Goal: Information Seeking & Learning: Learn about a topic

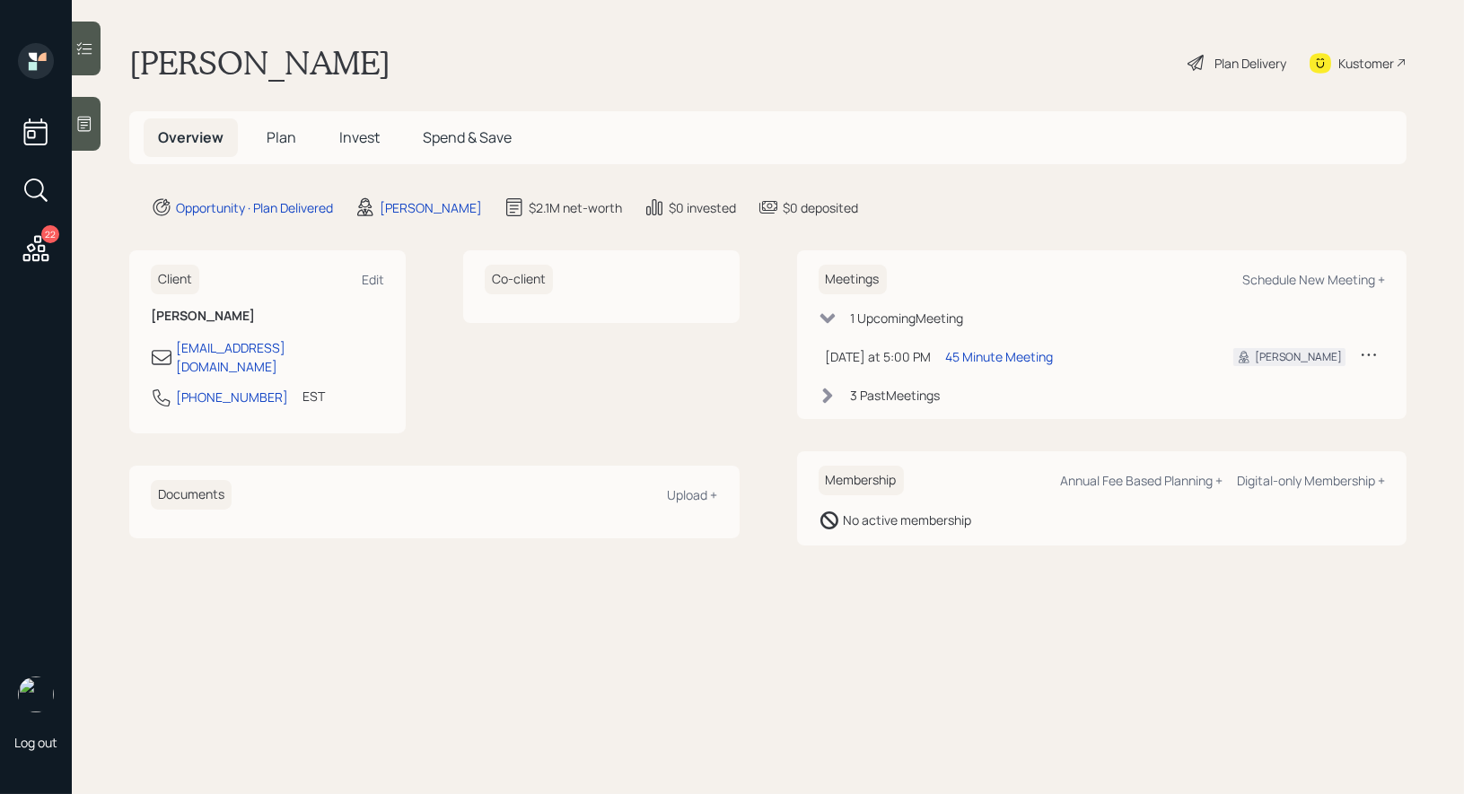
click at [355, 136] on span "Invest" at bounding box center [359, 137] width 40 height 20
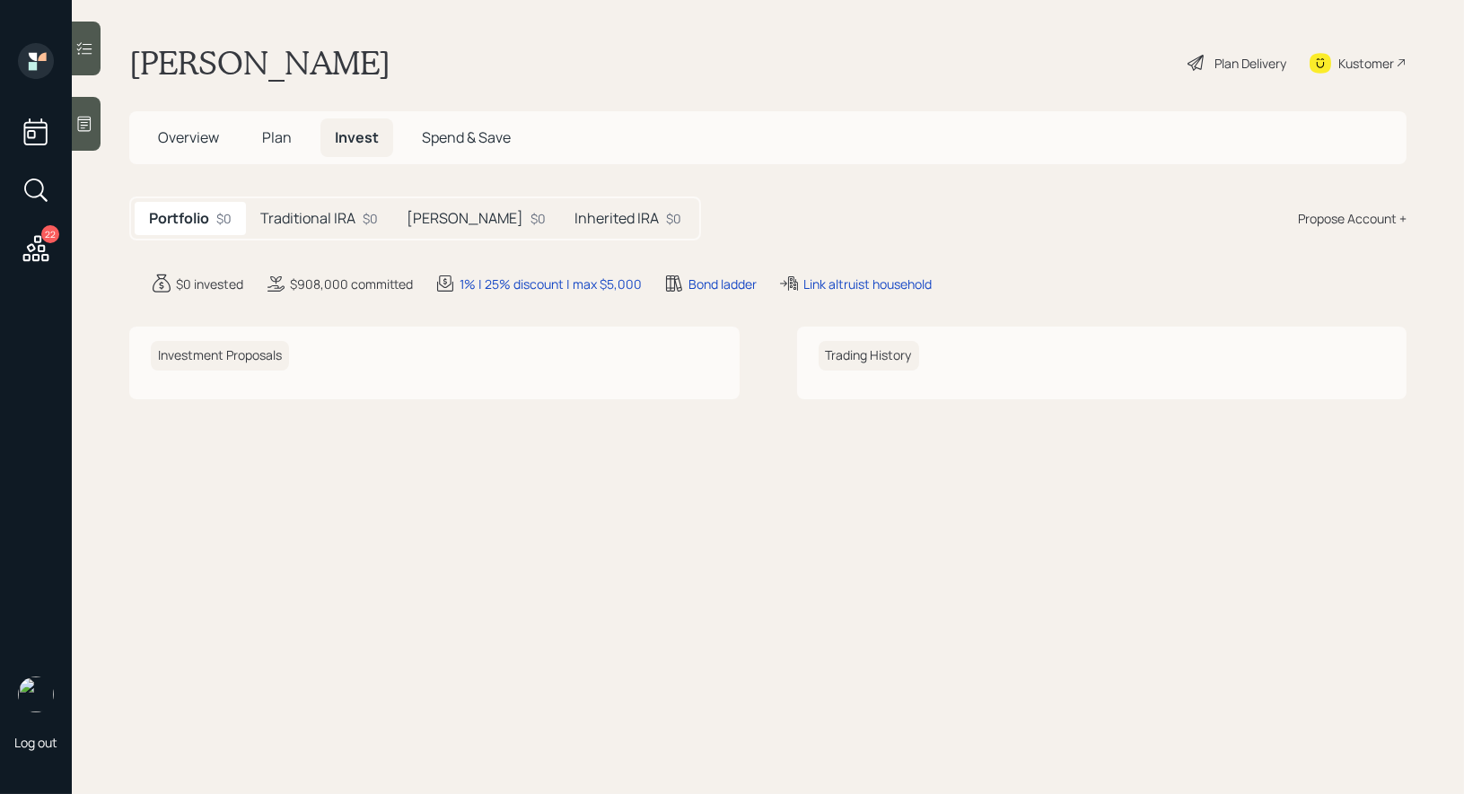
click at [319, 217] on h5 "Traditional IRA" at bounding box center [307, 218] width 95 height 17
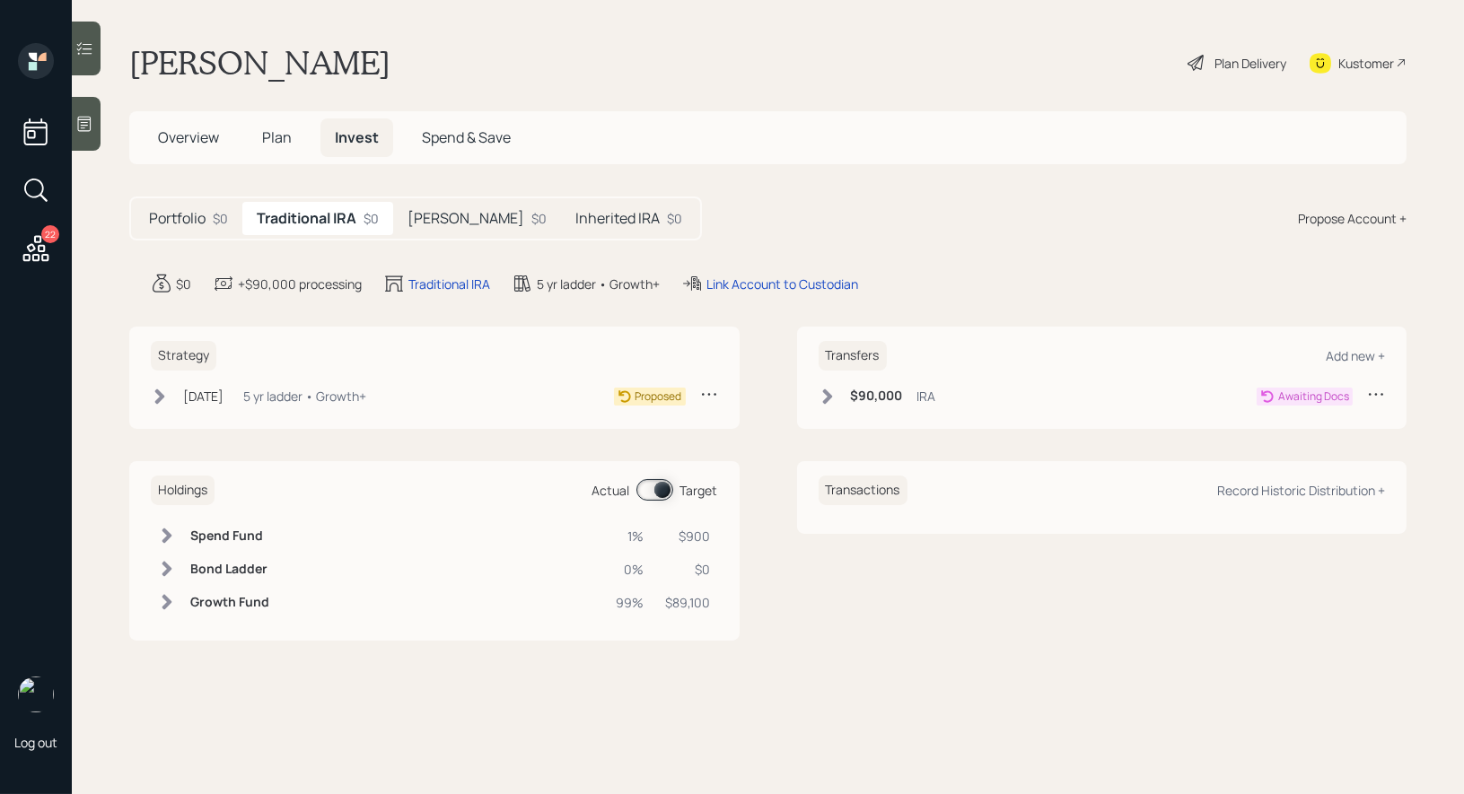
click at [834, 398] on icon at bounding box center [827, 397] width 18 height 18
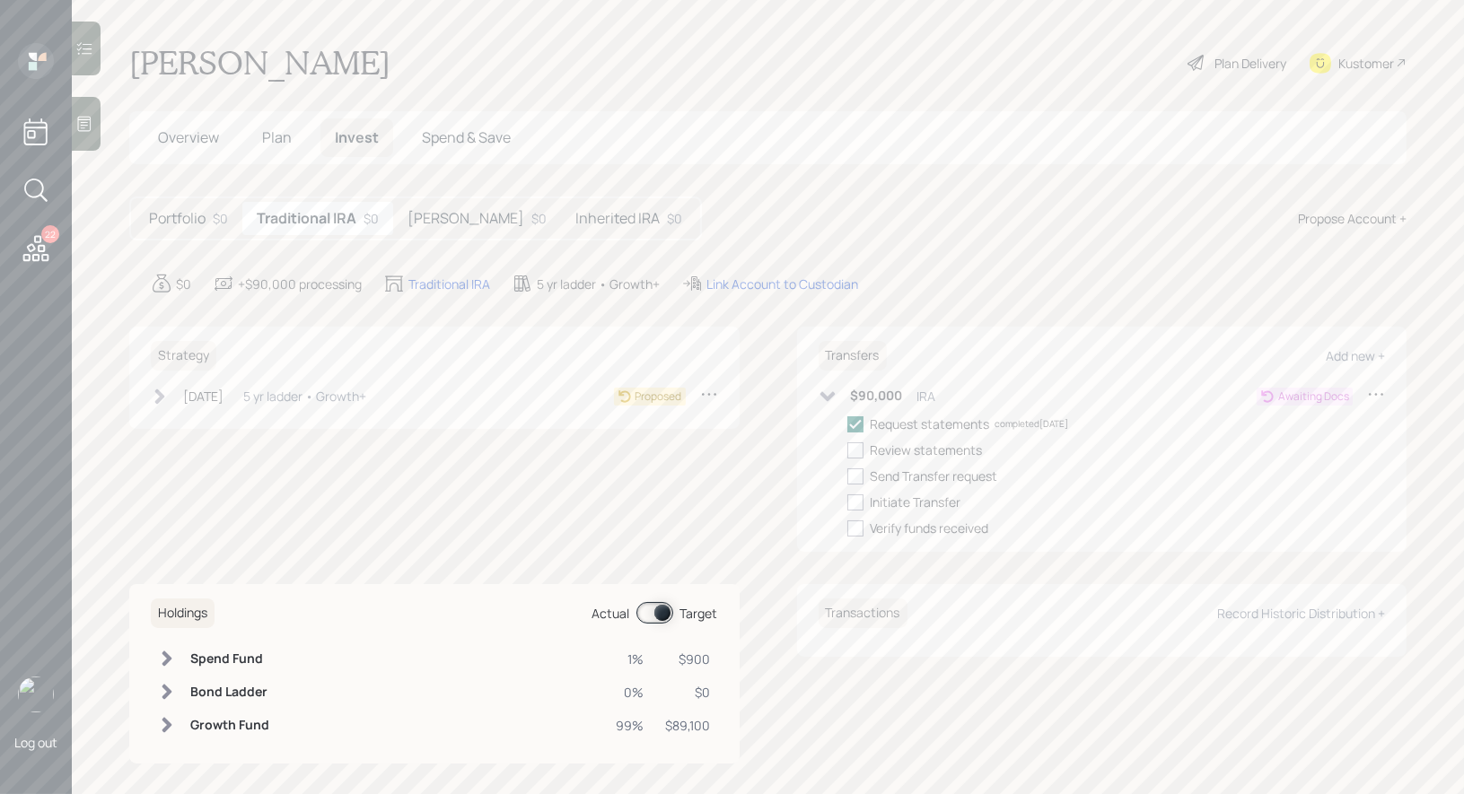
click at [162, 394] on icon at bounding box center [160, 396] width 10 height 15
click at [445, 220] on h5 "Roth IRA" at bounding box center [465, 218] width 117 height 17
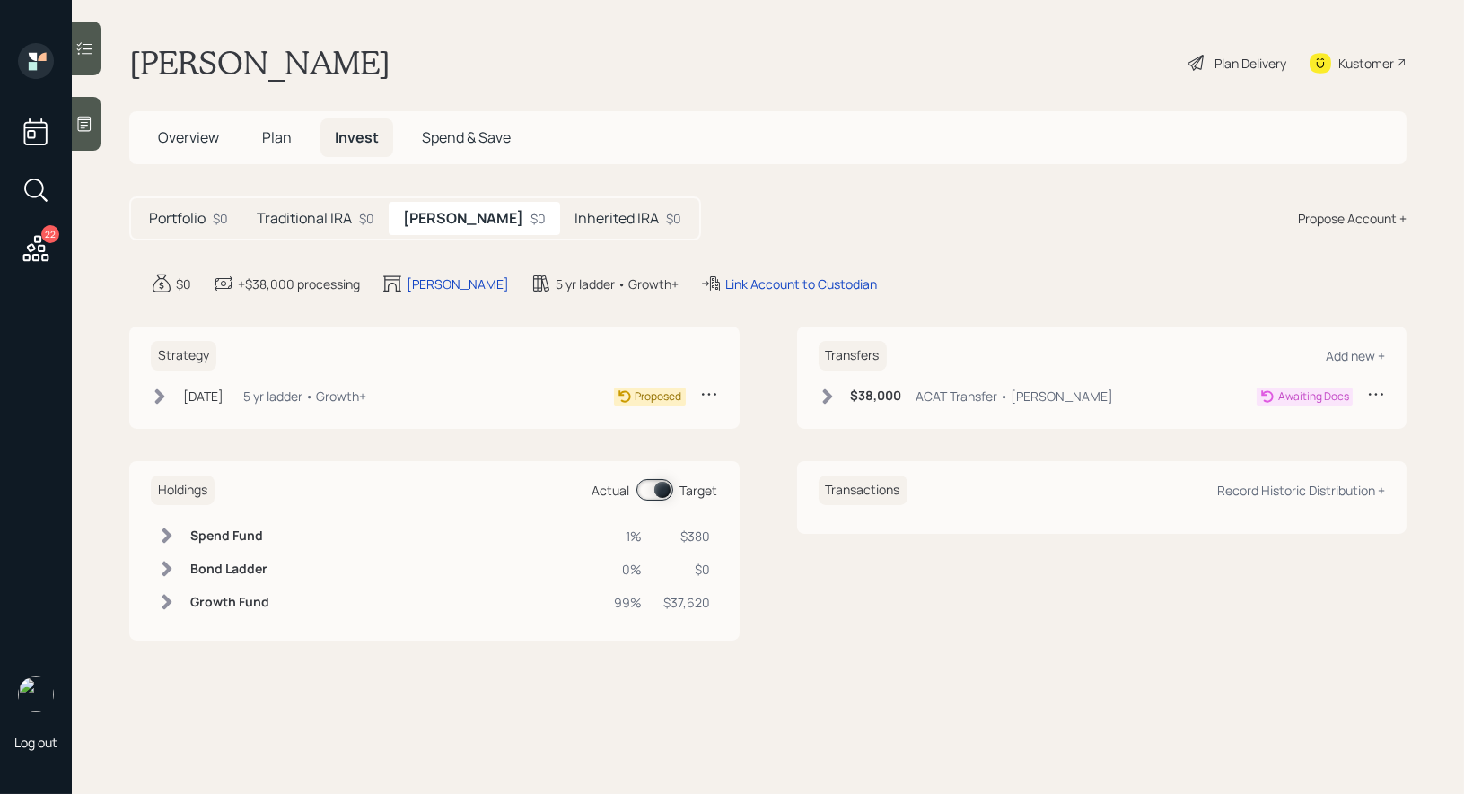
click at [574, 224] on h5 "Inherited IRA" at bounding box center [616, 218] width 84 height 17
click at [828, 391] on icon at bounding box center [827, 397] width 18 height 18
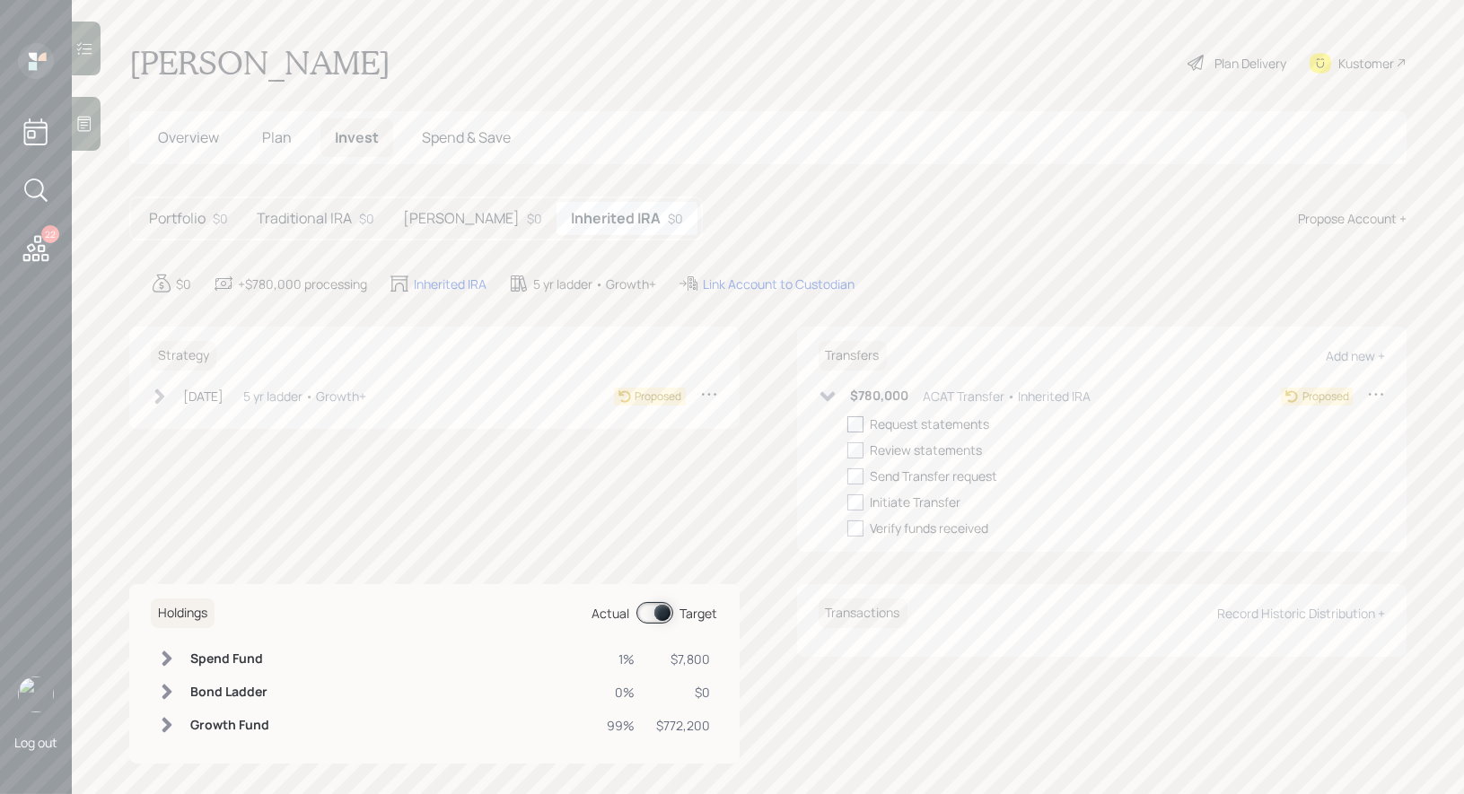
click at [854, 416] on div at bounding box center [855, 424] width 16 height 16
click at [847, 424] on input "checkbox" at bounding box center [846, 424] width 1 height 1
checkbox input "true"
click at [438, 214] on h5 "Roth IRA" at bounding box center [461, 218] width 117 height 17
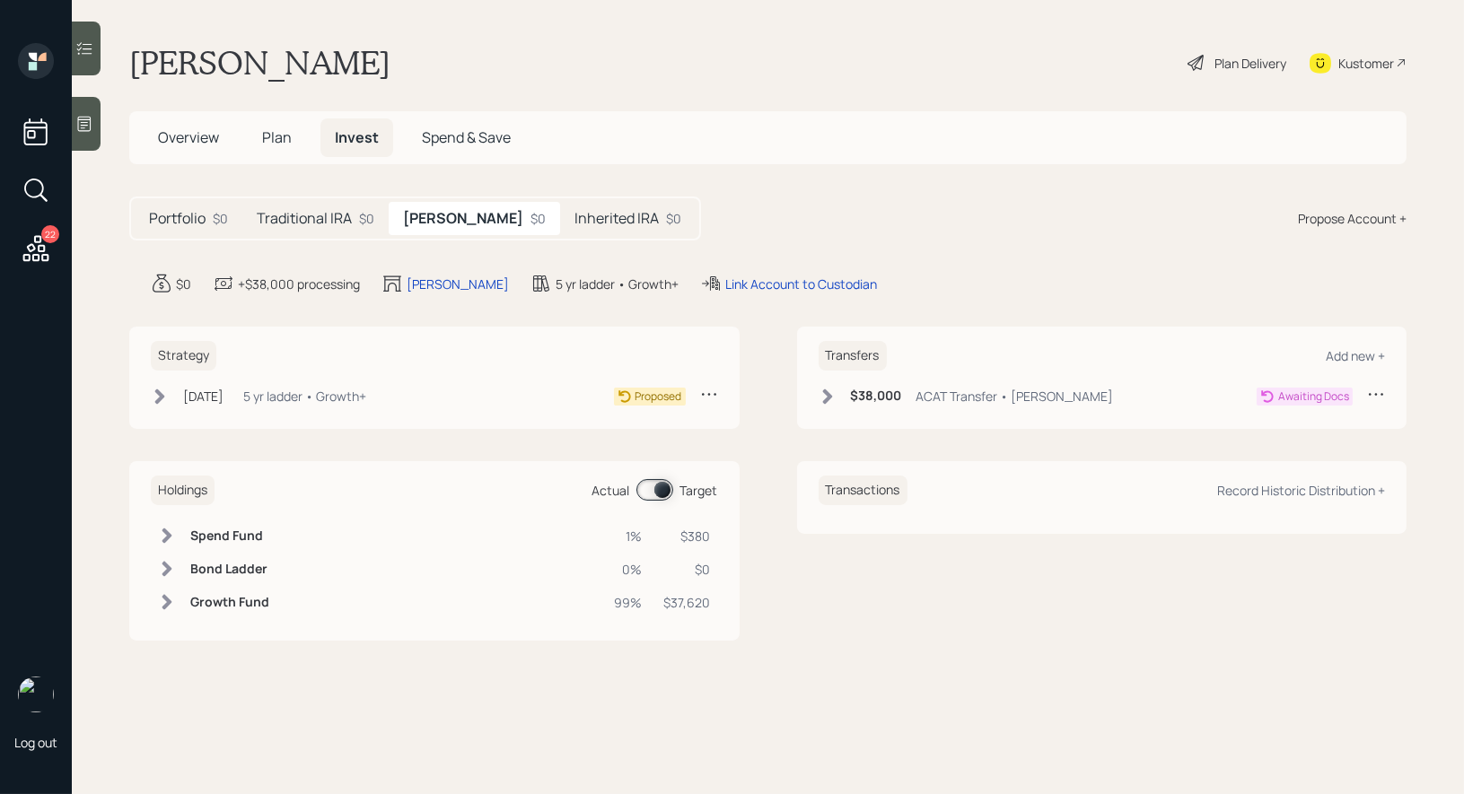
click at [825, 397] on icon at bounding box center [827, 397] width 18 height 18
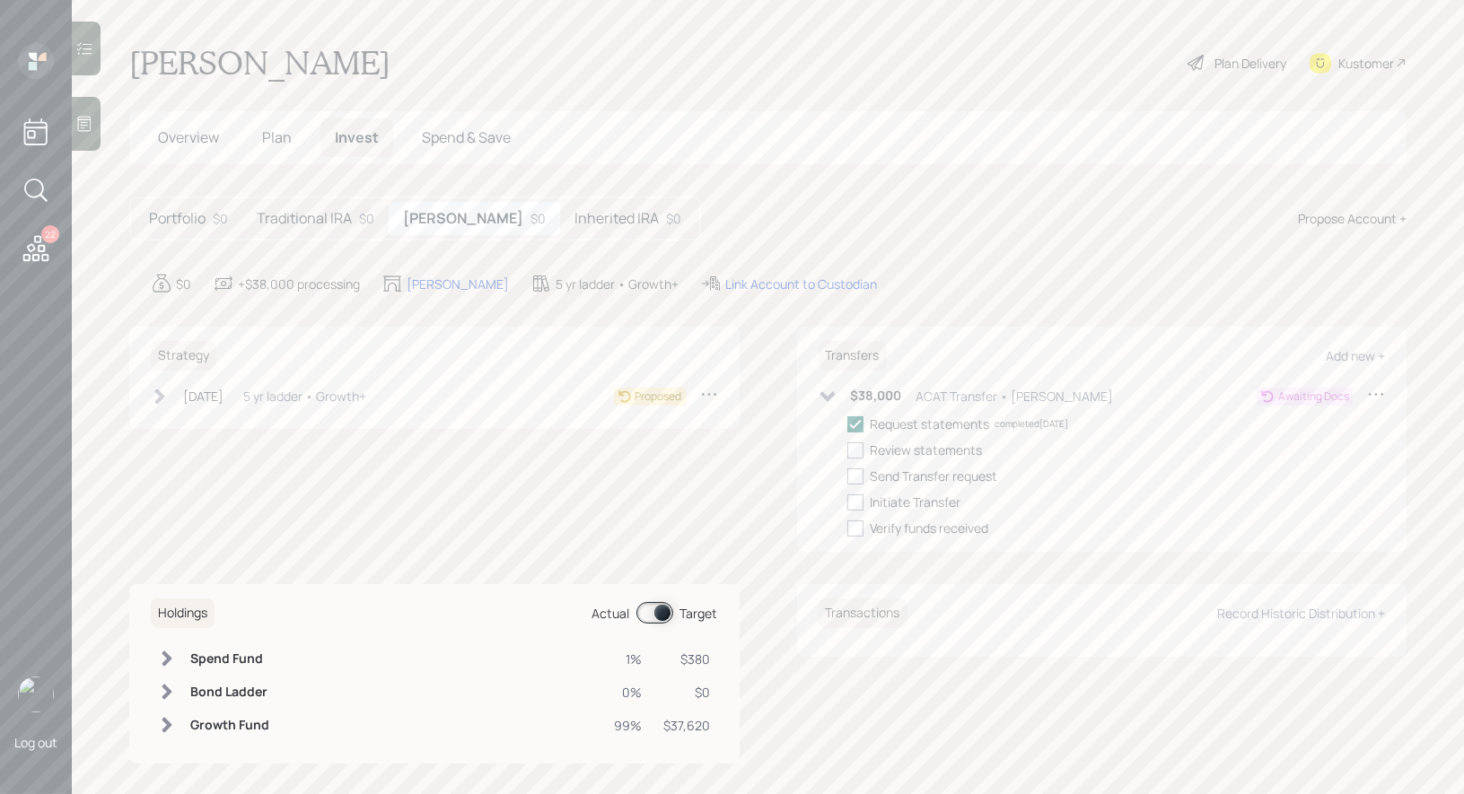
click at [281, 143] on span "Plan" at bounding box center [277, 137] width 30 height 20
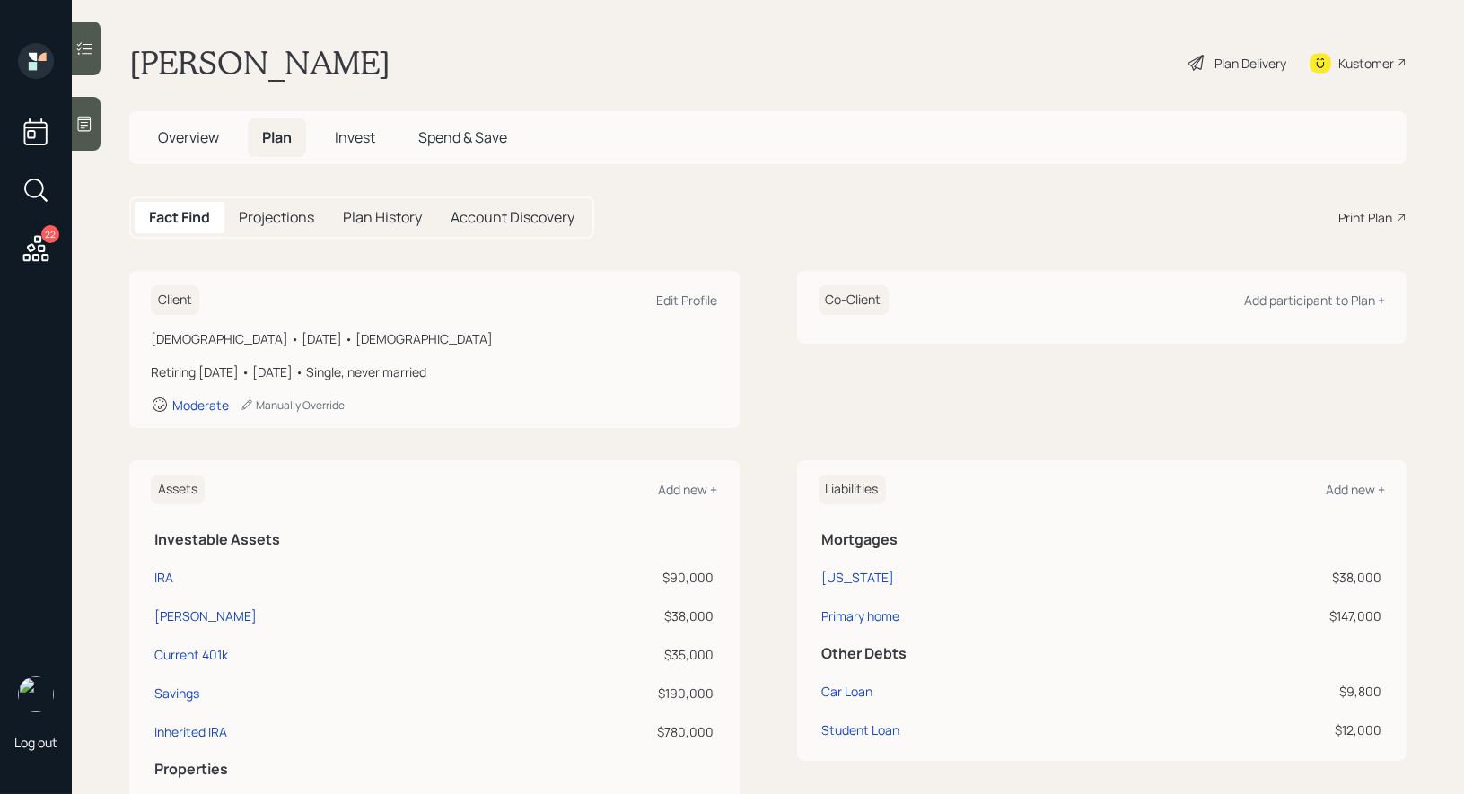
click at [1220, 60] on div "Plan Delivery" at bounding box center [1250, 63] width 72 height 19
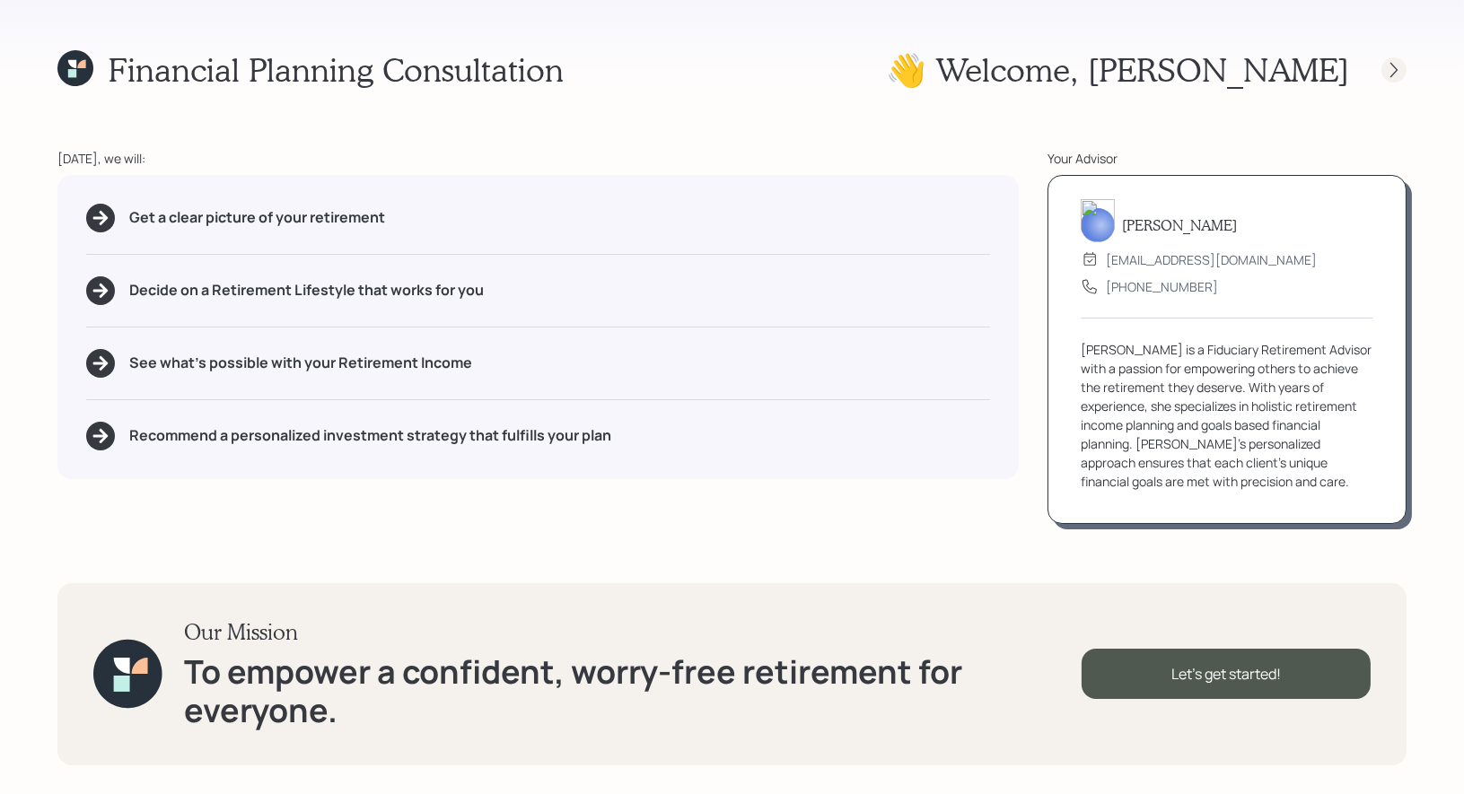
click at [1392, 68] on icon at bounding box center [1394, 70] width 18 height 18
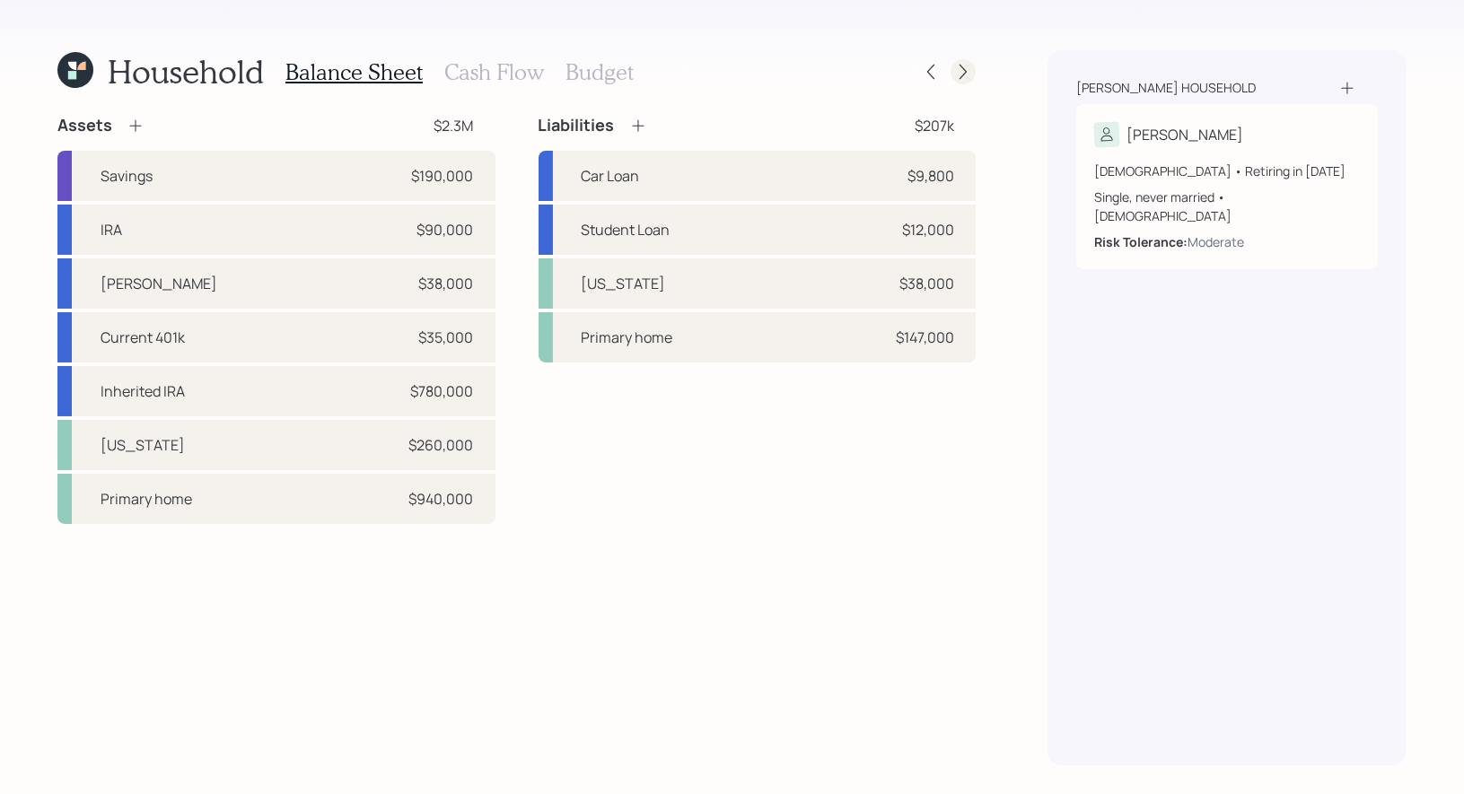
click at [964, 75] on icon at bounding box center [963, 72] width 18 height 18
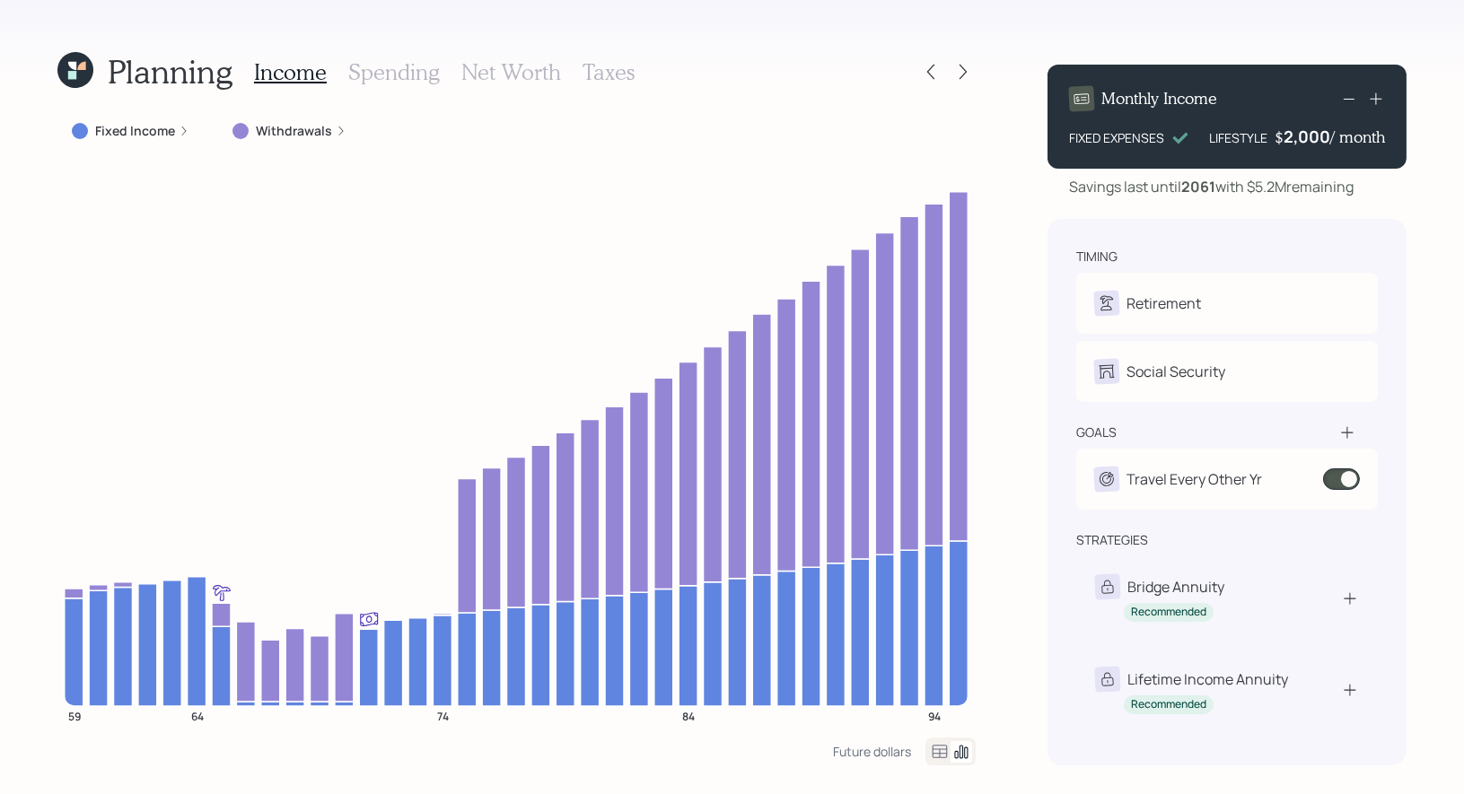
click at [488, 69] on h3 "Net Worth" at bounding box center [511, 72] width 100 height 26
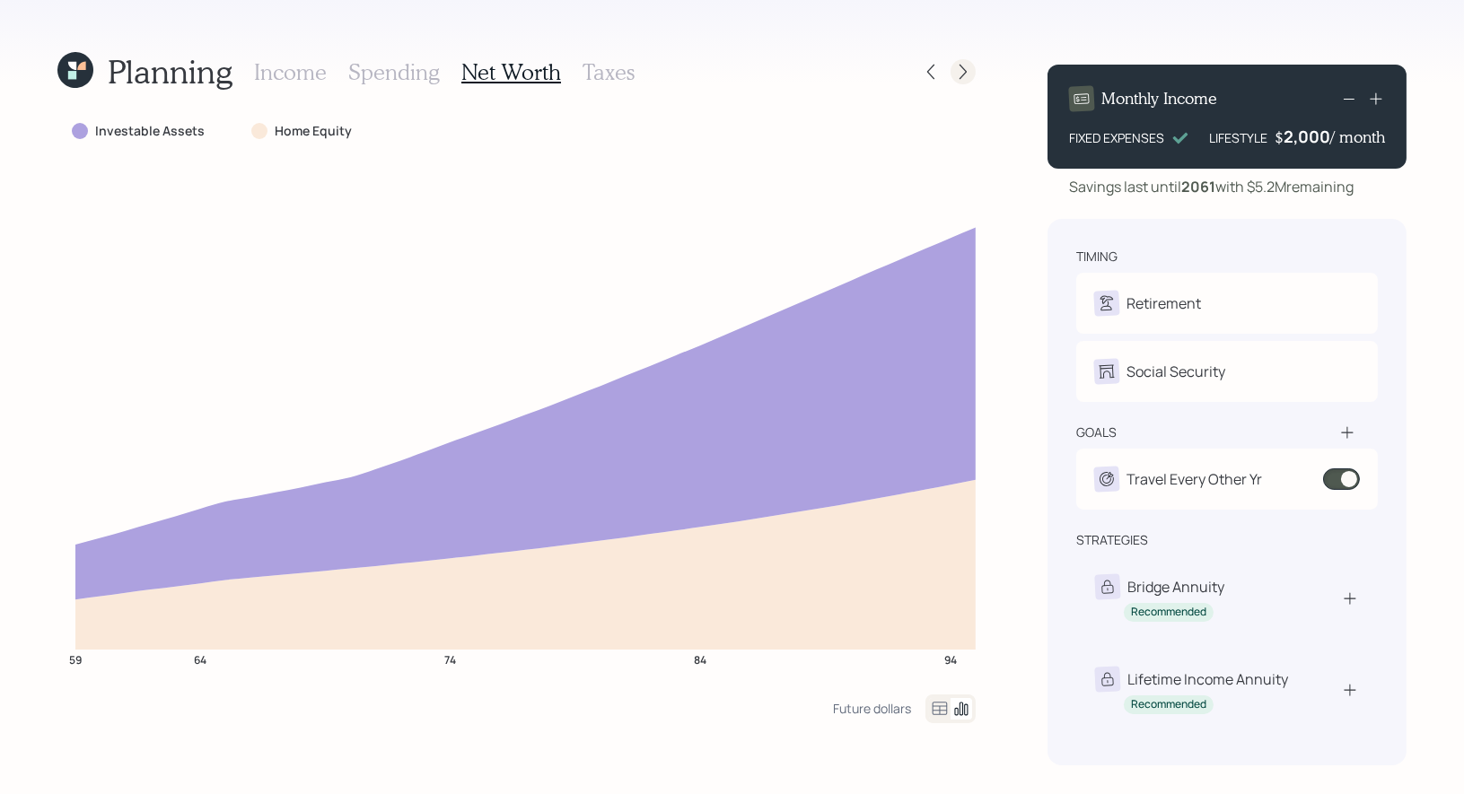
click at [960, 74] on icon at bounding box center [963, 72] width 18 height 18
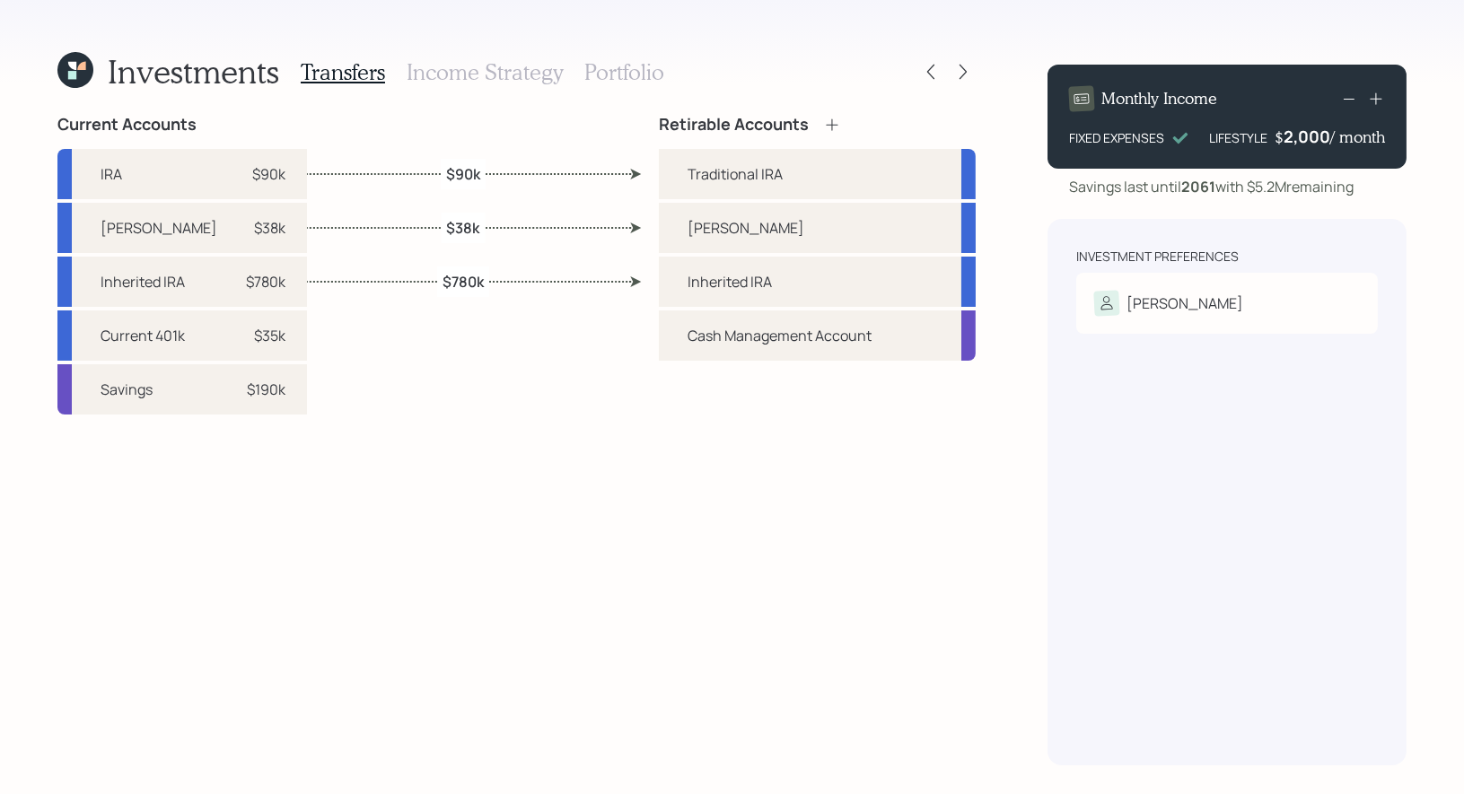
click at [621, 70] on h3 "Portfolio" at bounding box center [624, 72] width 80 height 26
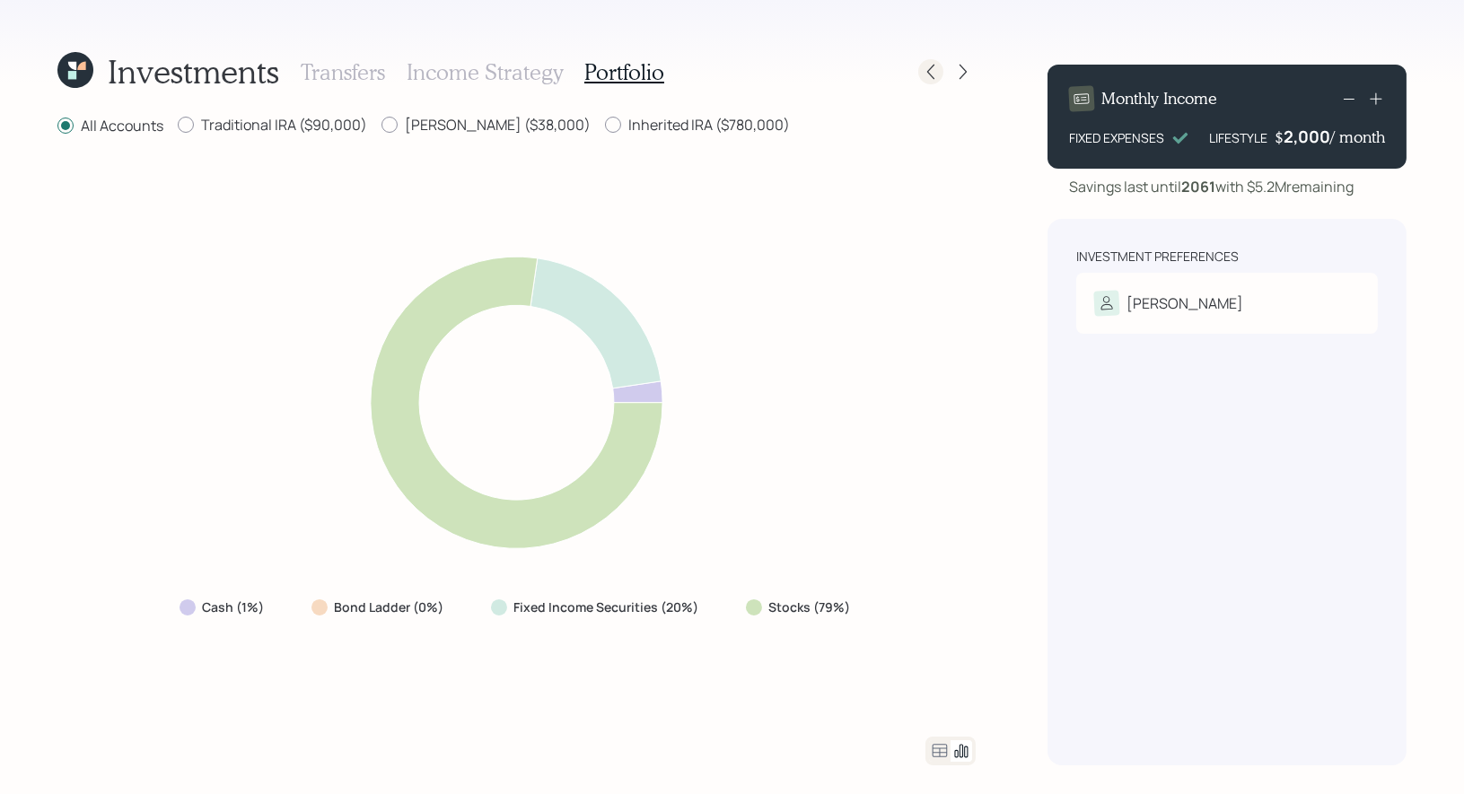
click at [932, 73] on icon at bounding box center [931, 72] width 18 height 18
